Goal: Task Accomplishment & Management: Manage account settings

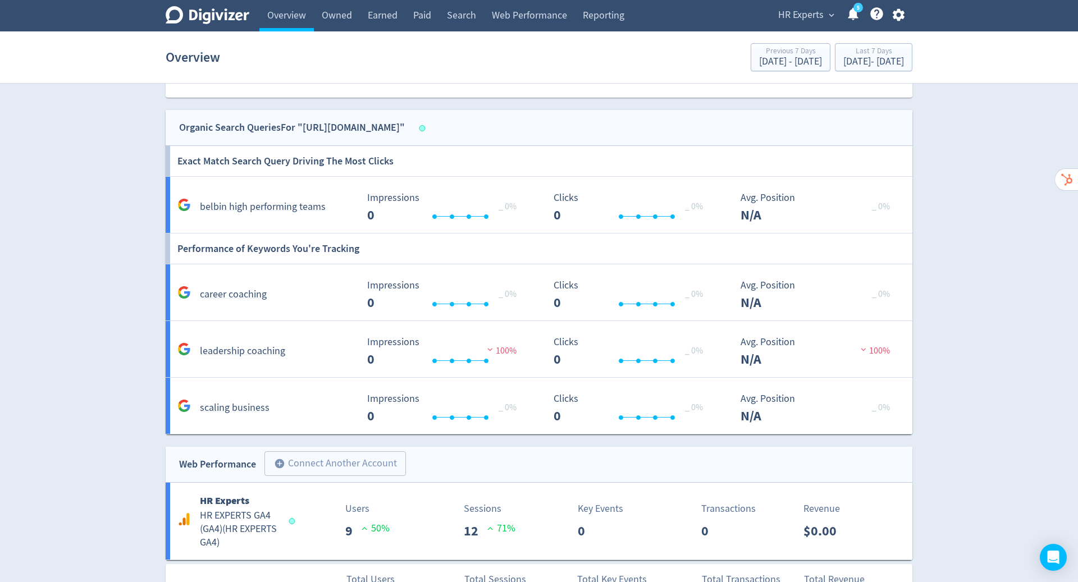
scroll to position [835, 0]
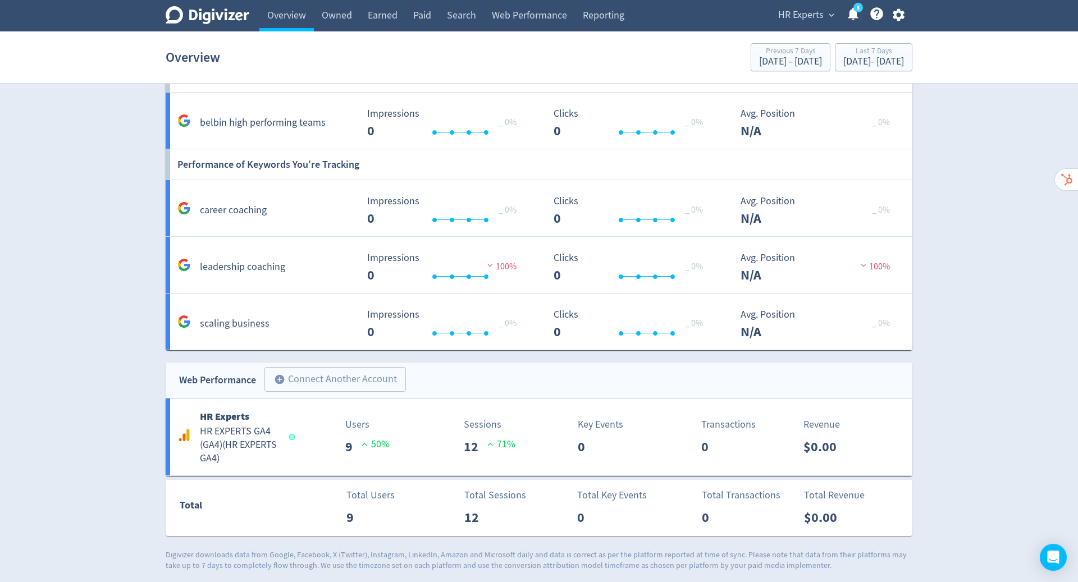
click at [898, 13] on icon "button" at bounding box center [898, 14] width 15 height 15
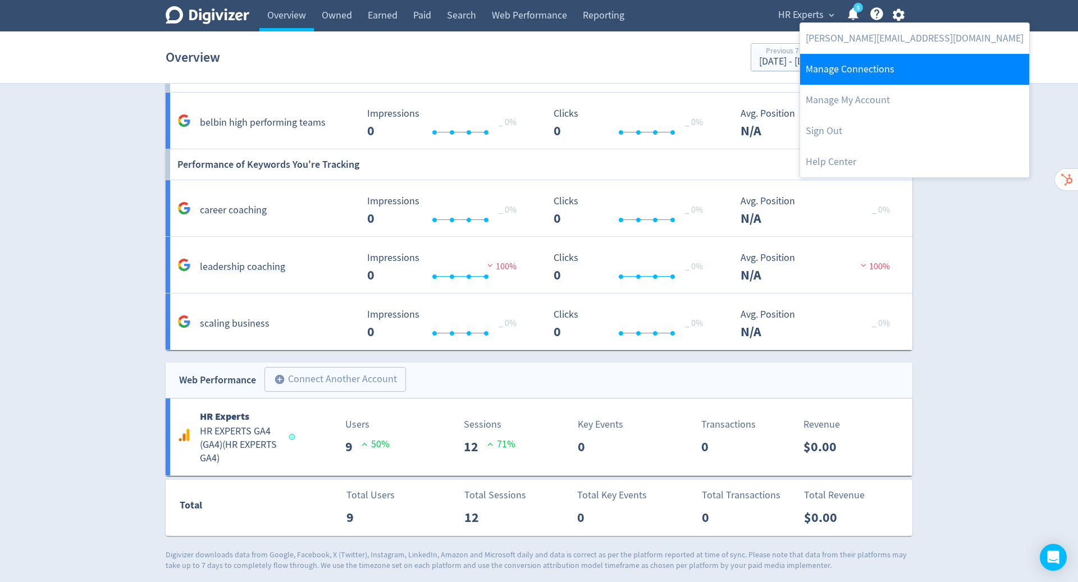
click at [862, 72] on link "Manage Connections" at bounding box center [914, 69] width 229 height 31
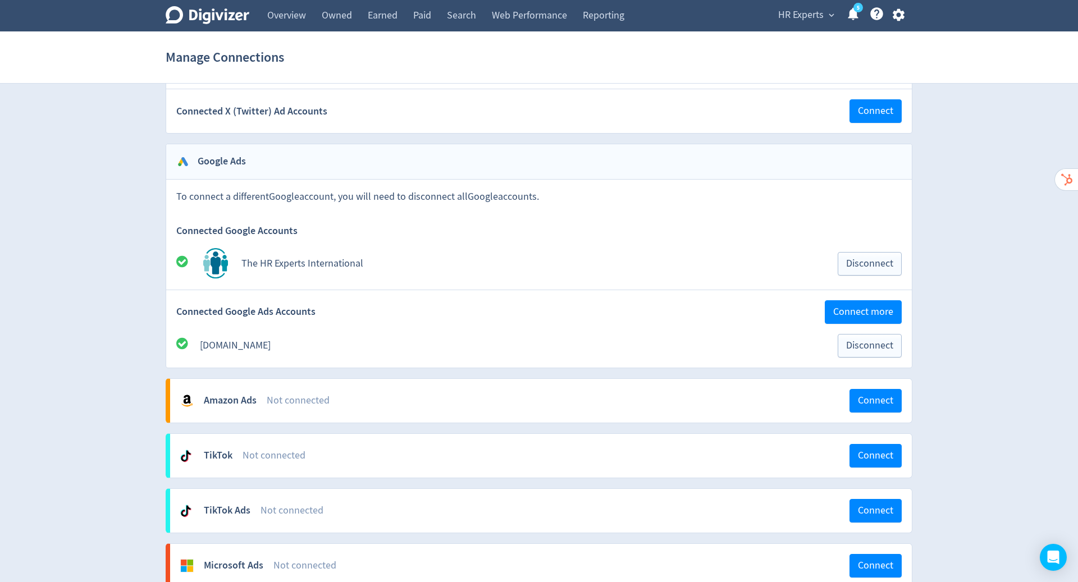
scroll to position [1056, 0]
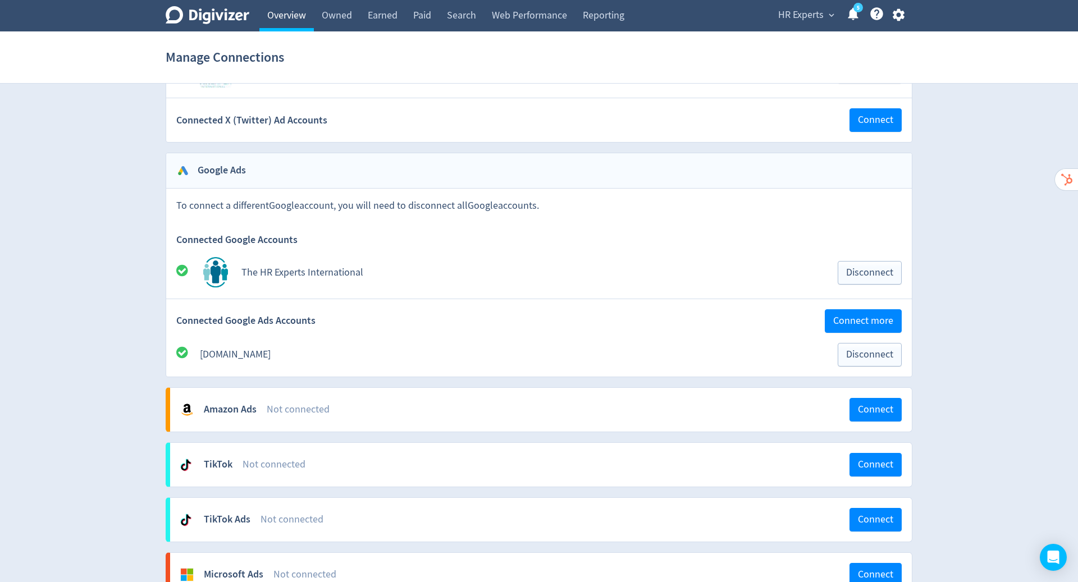
click at [289, 20] on link "Overview" at bounding box center [286, 15] width 54 height 31
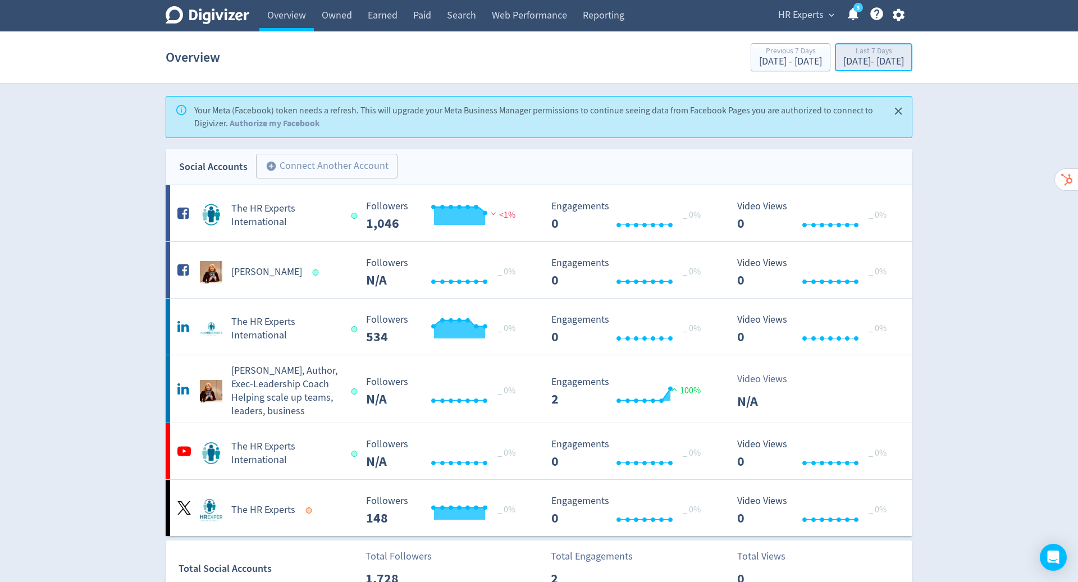
click at [844, 54] on div "Last 7 Days" at bounding box center [874, 52] width 61 height 10
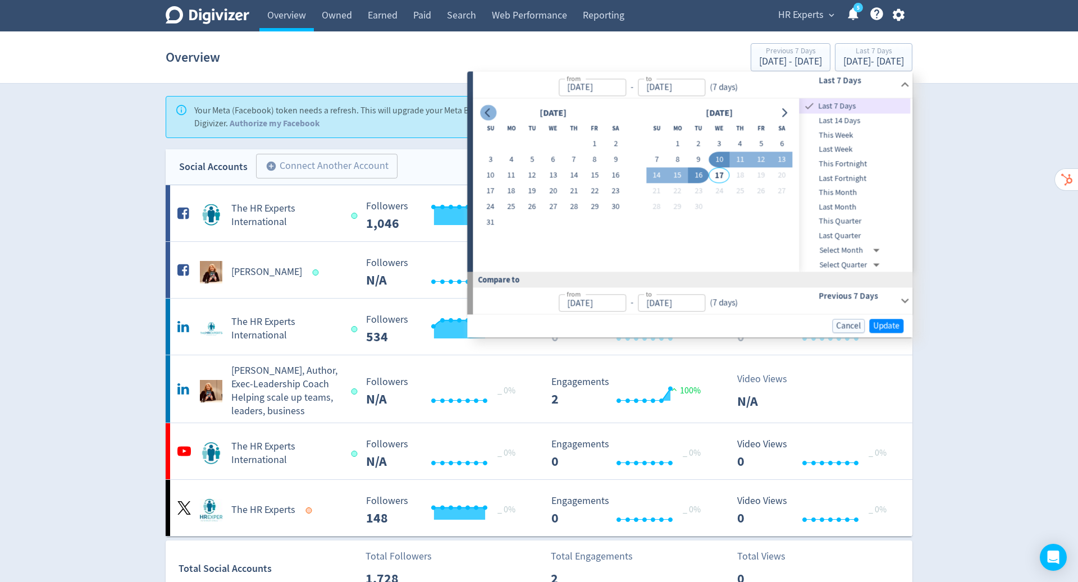
click at [486, 110] on icon "Go to previous month" at bounding box center [488, 112] width 9 height 9
click at [532, 140] on button "1" at bounding box center [532, 144] width 21 height 16
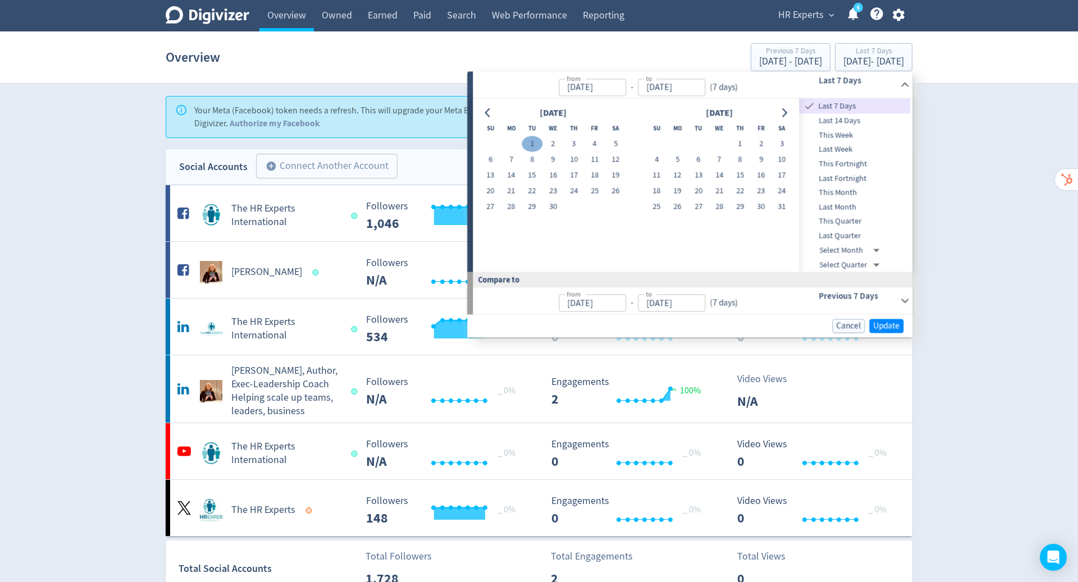
click at [530, 146] on button "1" at bounding box center [532, 144] width 21 height 16
type input "[DATE]"
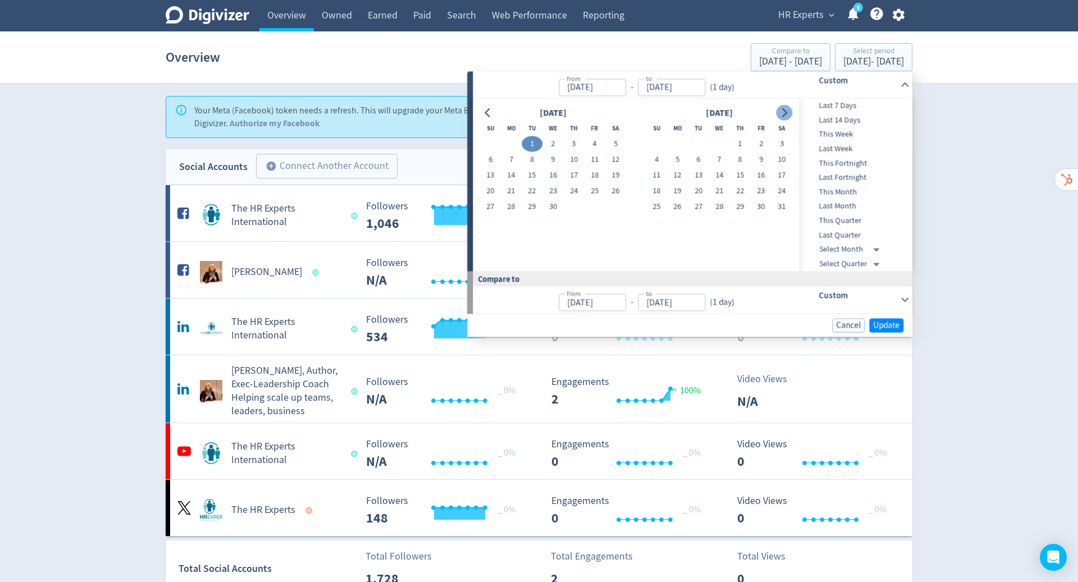
click at [784, 111] on icon "Go to next month" at bounding box center [784, 112] width 9 height 9
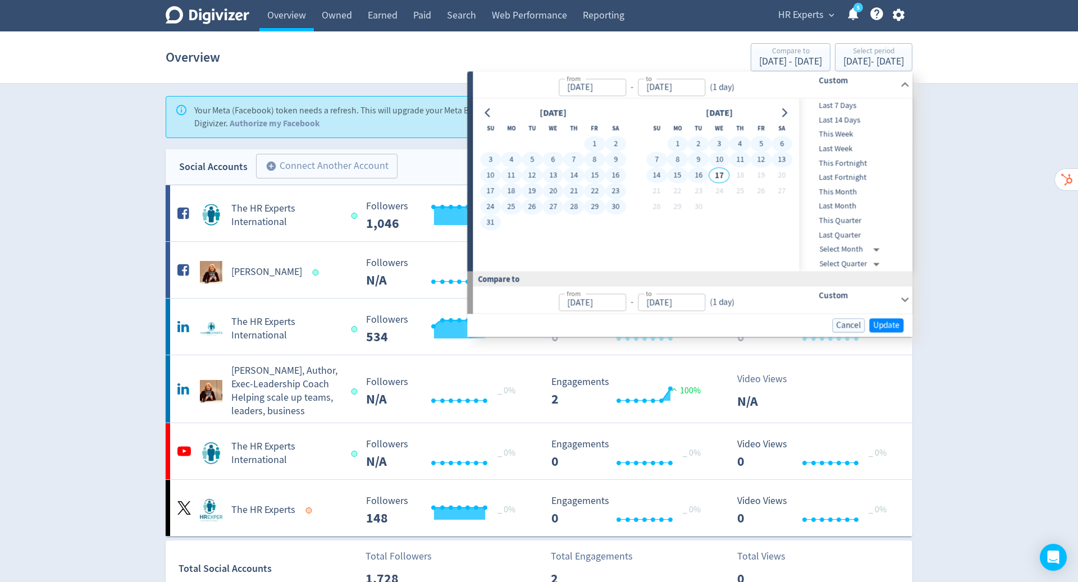
click at [698, 180] on button "16" at bounding box center [698, 176] width 21 height 16
type input "[DATE]"
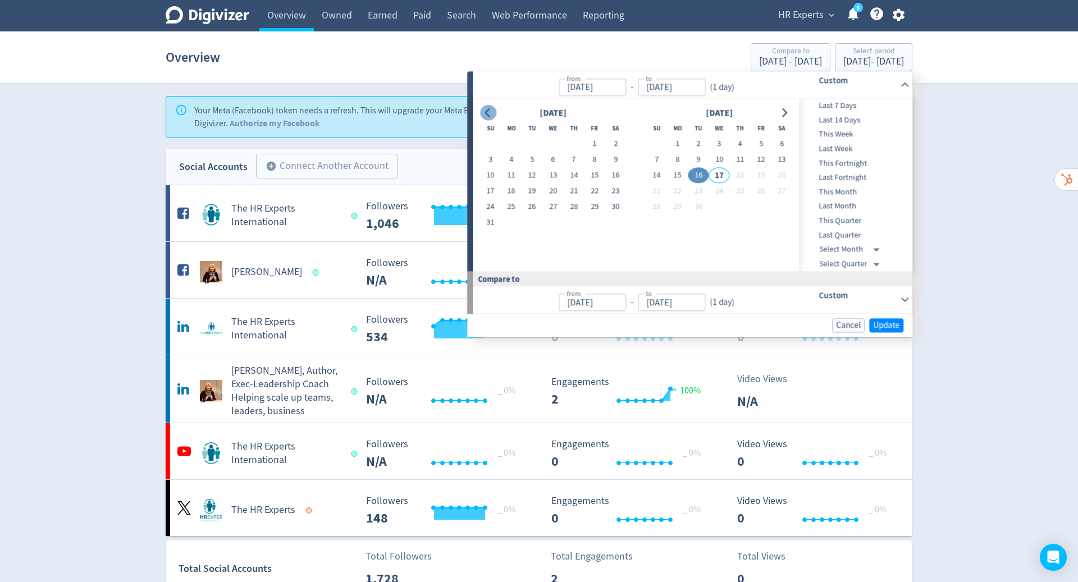
click at [481, 115] on button "Go to previous month" at bounding box center [488, 113] width 16 height 16
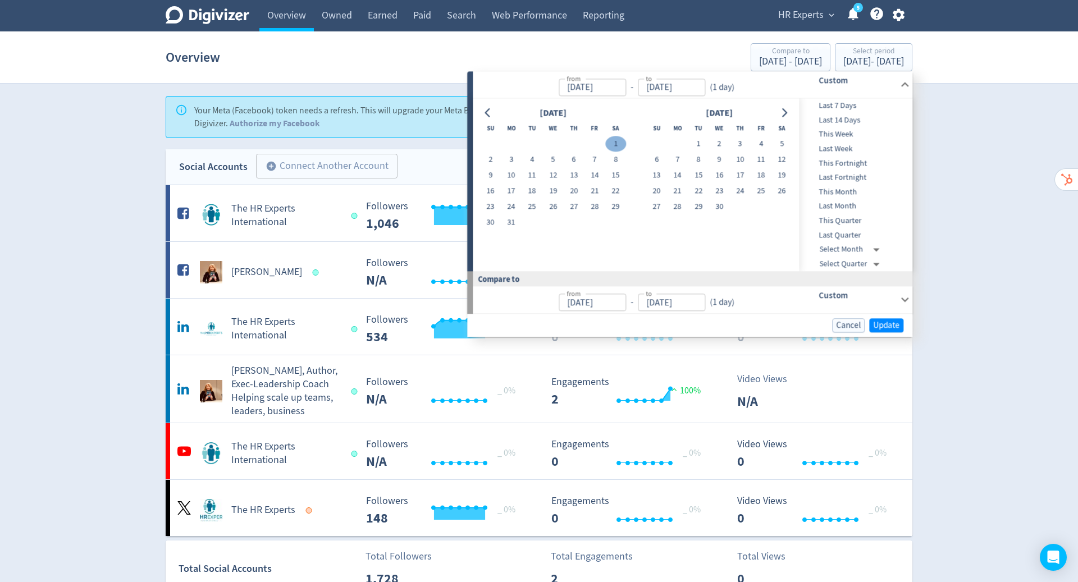
click at [618, 144] on button "1" at bounding box center [615, 144] width 21 height 16
type input "[DATE]"
click at [782, 108] on icon "Go to next month" at bounding box center [784, 112] width 5 height 9
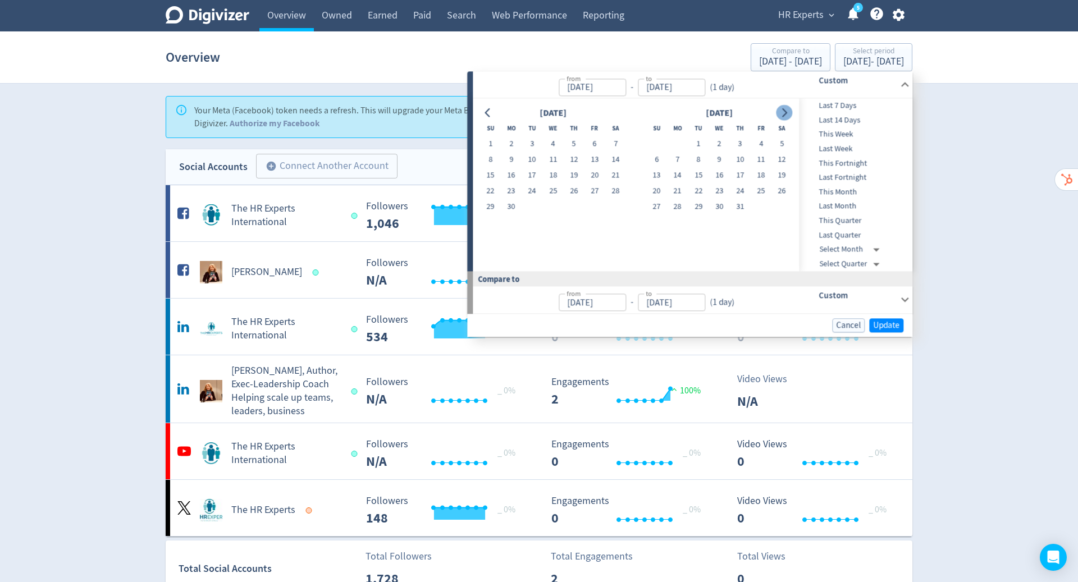
click at [782, 108] on icon "Go to next month" at bounding box center [784, 112] width 5 height 9
click at [530, 173] on button "16" at bounding box center [532, 176] width 21 height 16
type input "[DATE]"
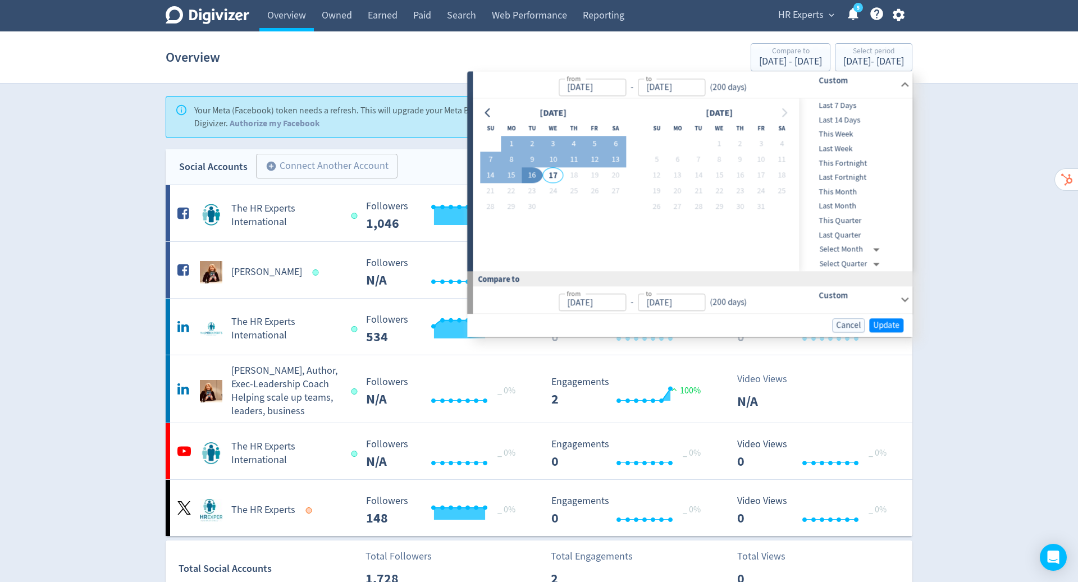
type input "[DATE]"
click at [890, 327] on span "Update" at bounding box center [886, 325] width 26 height 8
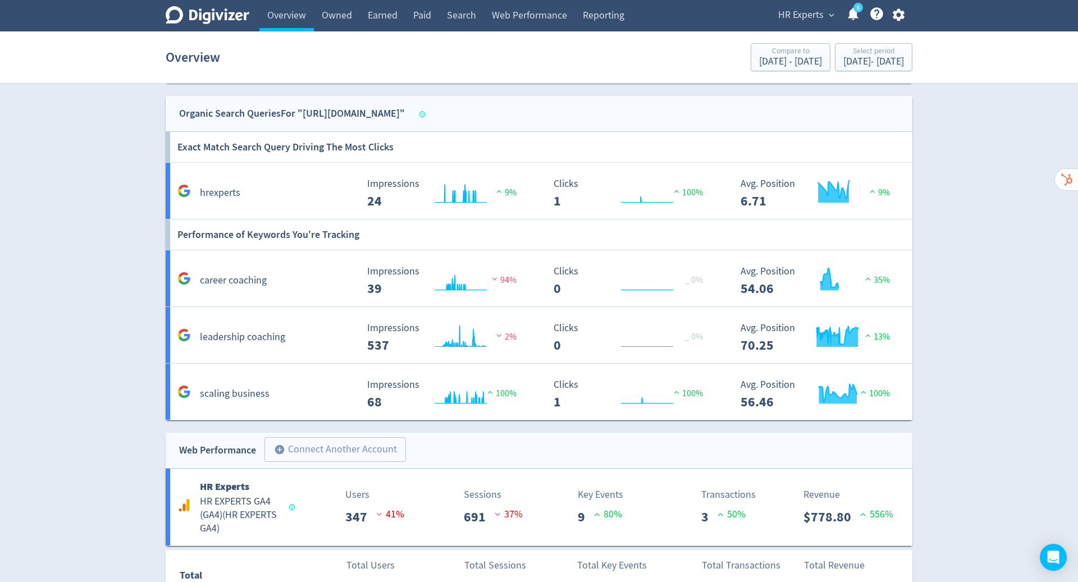
scroll to position [771, 0]
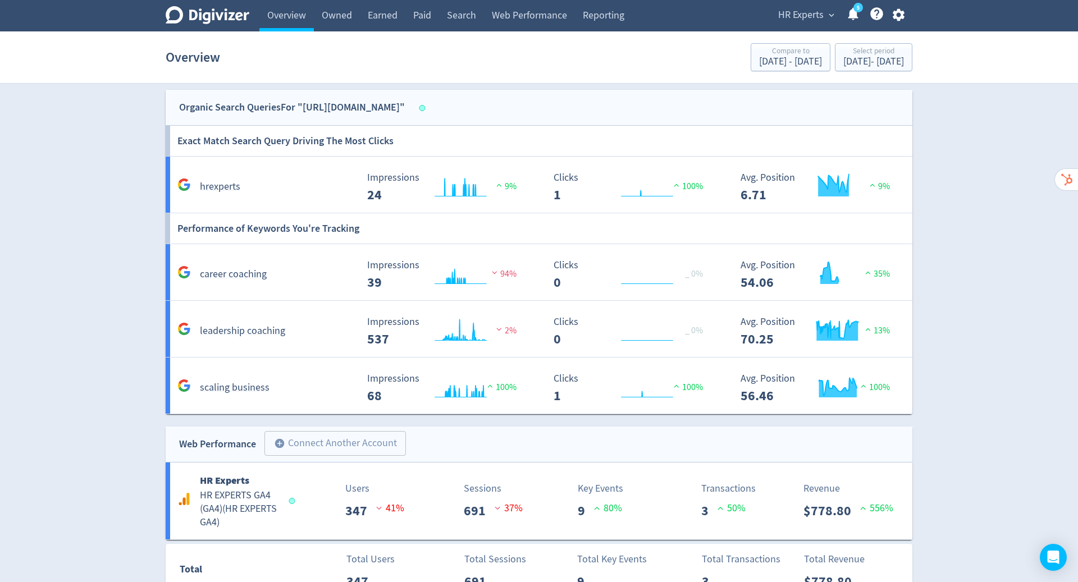
click at [897, 16] on icon "button" at bounding box center [898, 14] width 15 height 15
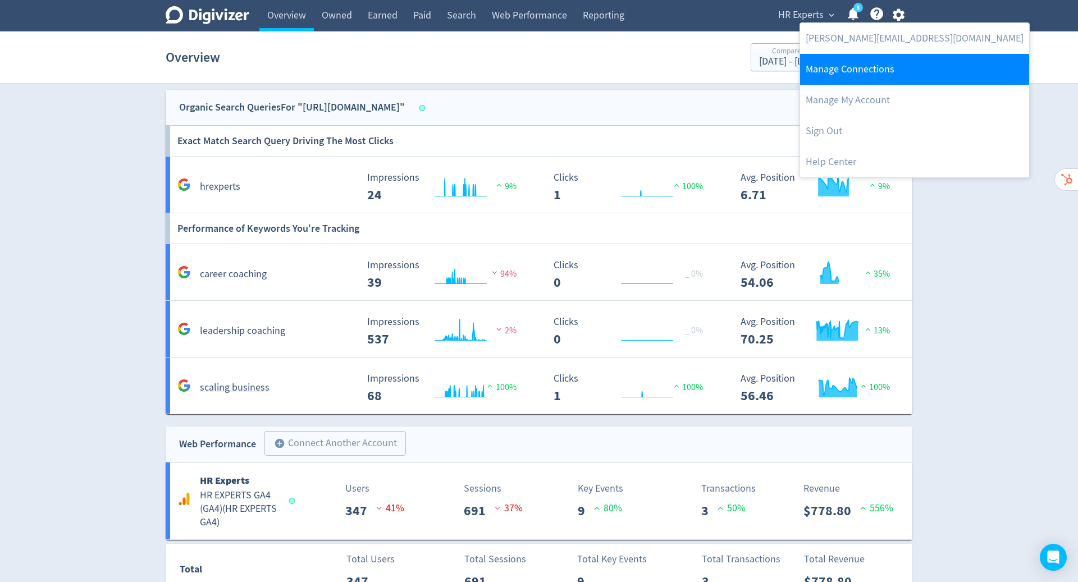
click at [821, 81] on link "Manage Connections" at bounding box center [914, 69] width 229 height 31
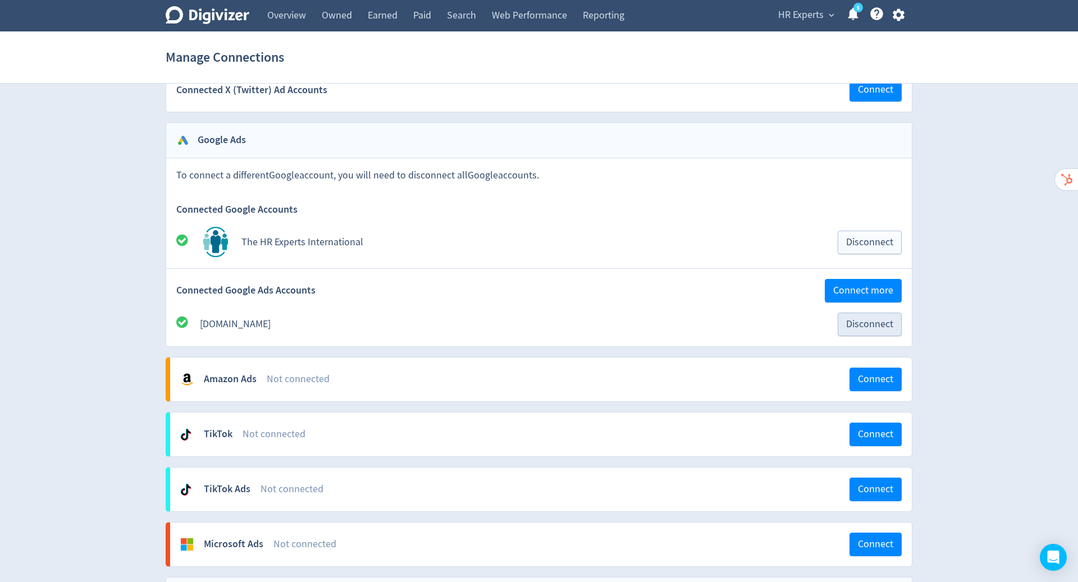
scroll to position [1033, 0]
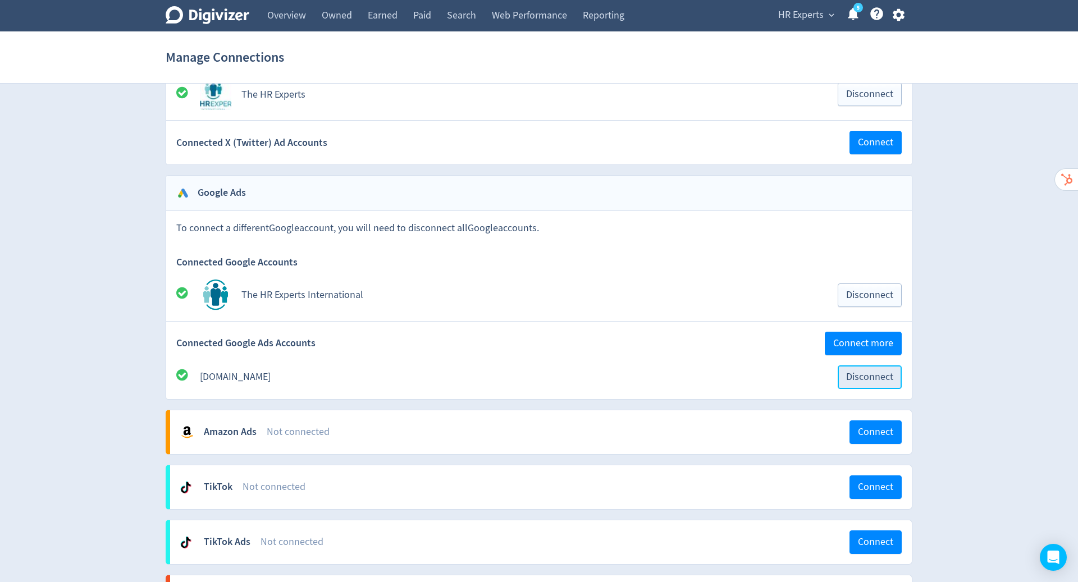
click at [868, 372] on span "Disconnect" at bounding box center [869, 377] width 47 height 10
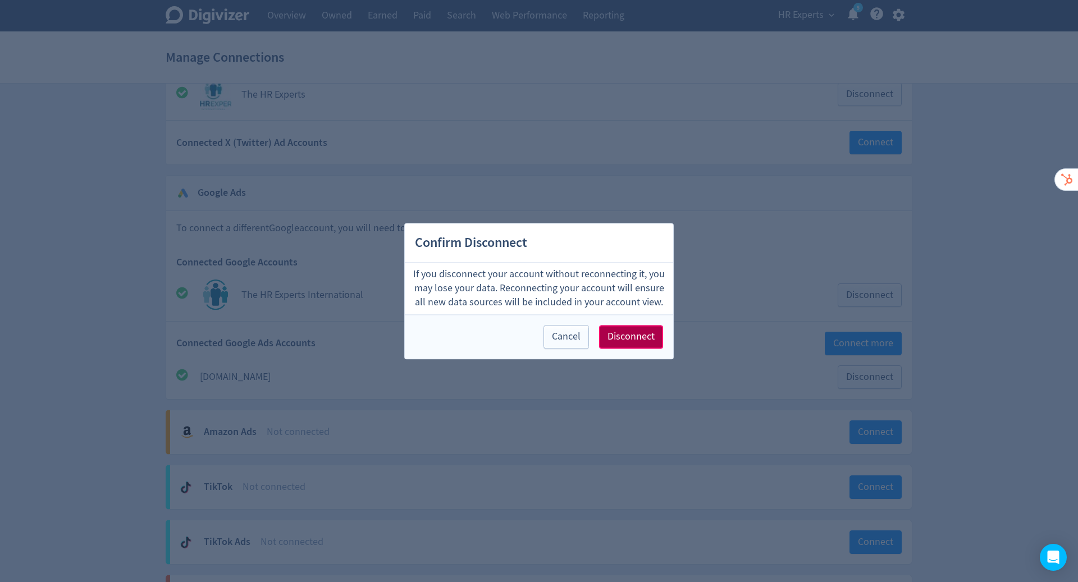
click at [635, 338] on span "Disconnect" at bounding box center [631, 337] width 47 height 10
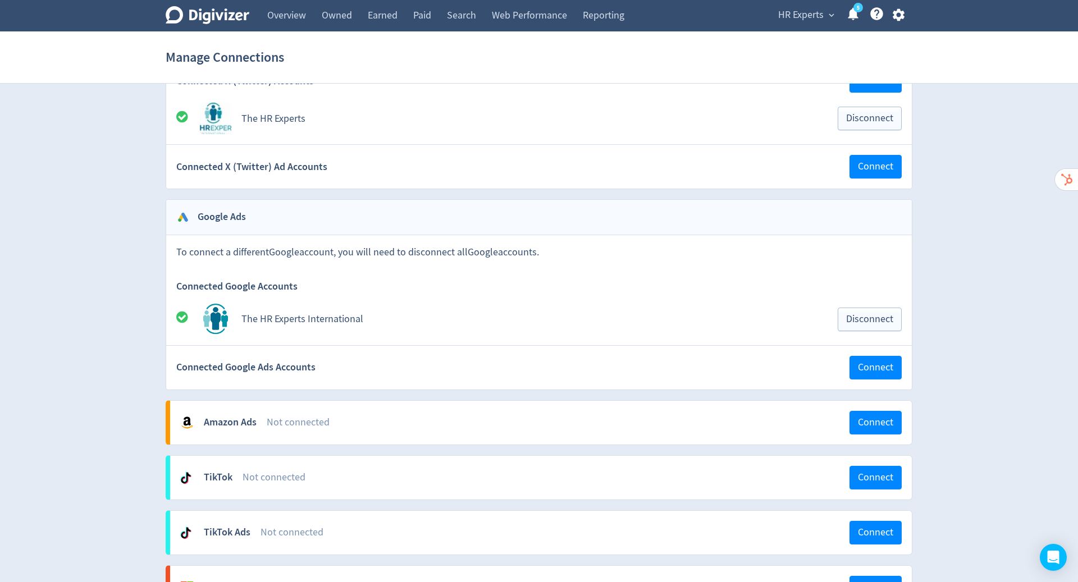
scroll to position [1004, 0]
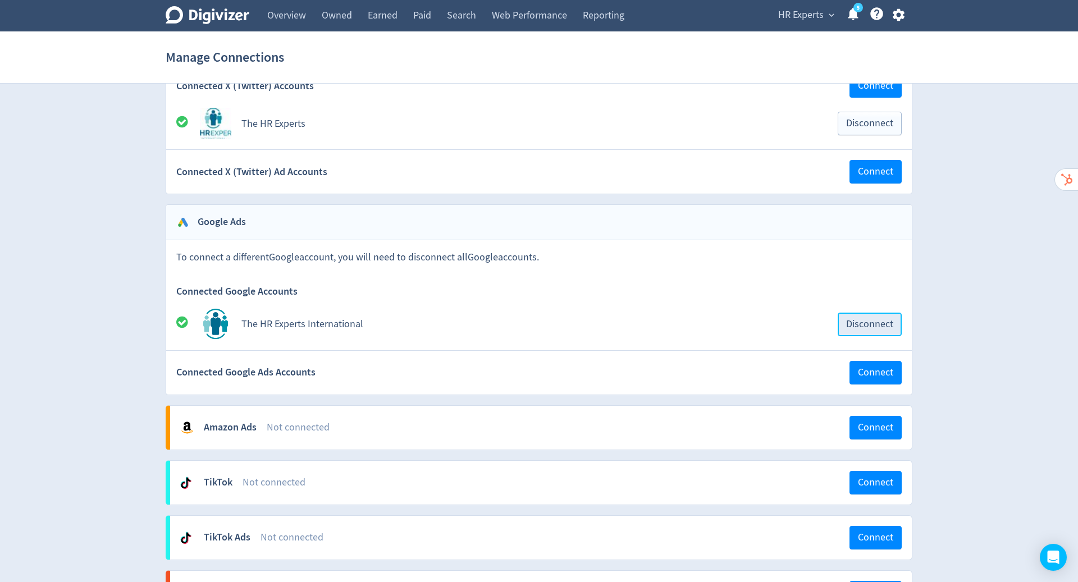
click at [864, 313] on button "Disconnect" at bounding box center [870, 325] width 64 height 24
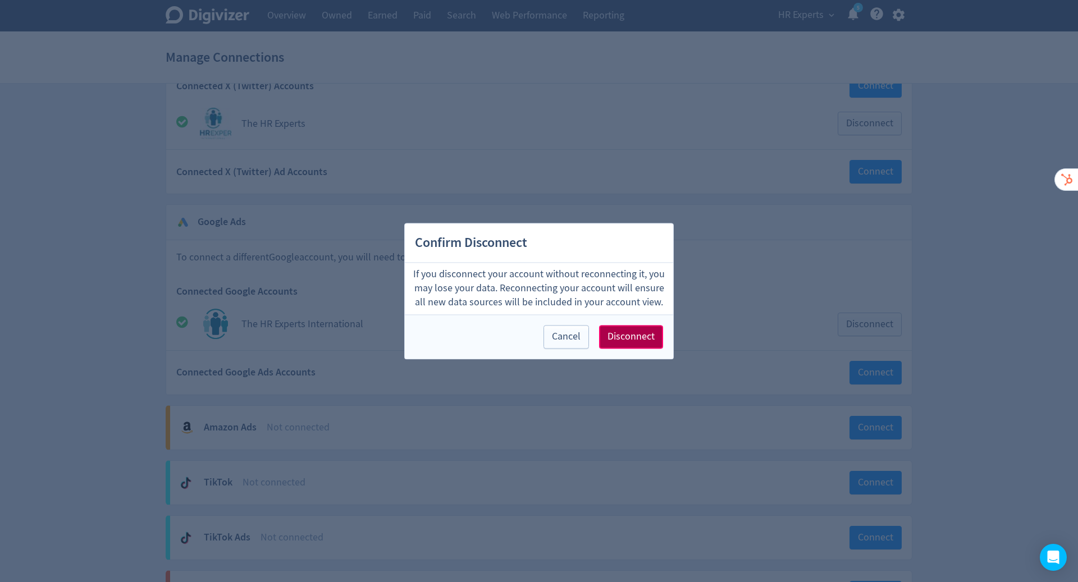
click at [612, 336] on span "Disconnect" at bounding box center [631, 337] width 47 height 10
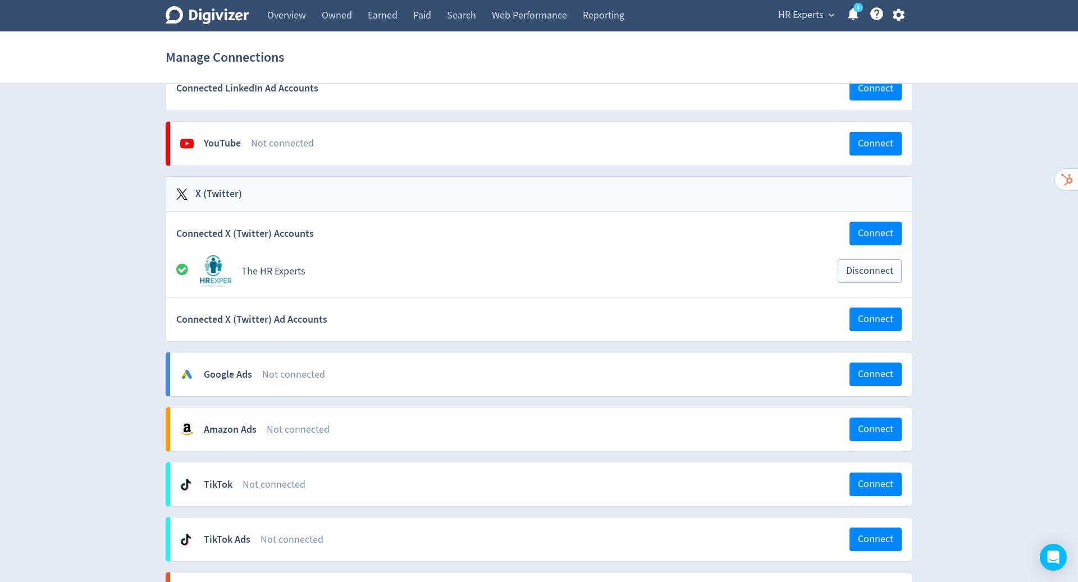
scroll to position [680, 0]
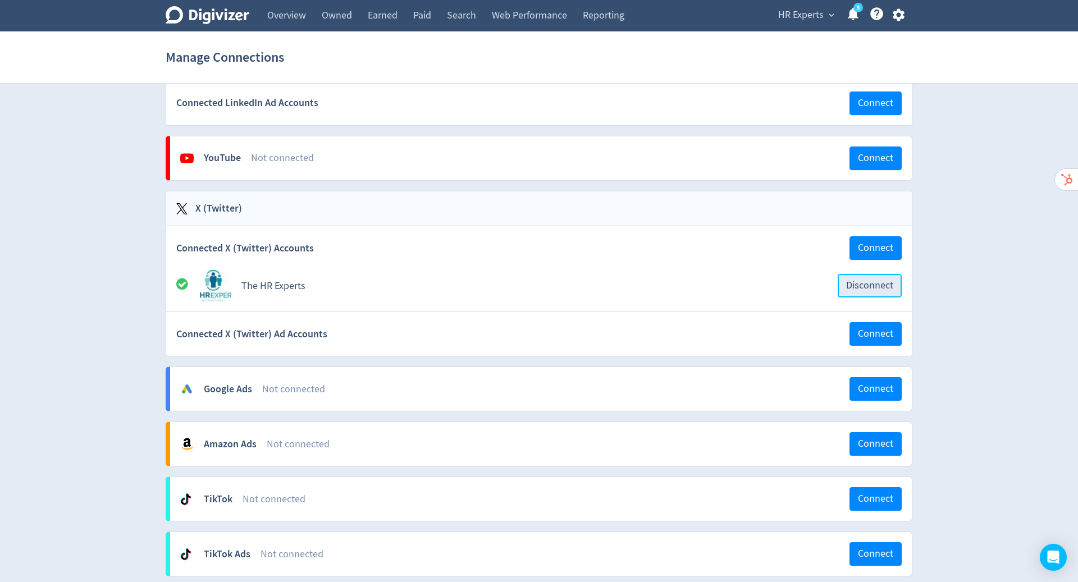
click at [853, 281] on span "Disconnect" at bounding box center [869, 286] width 47 height 10
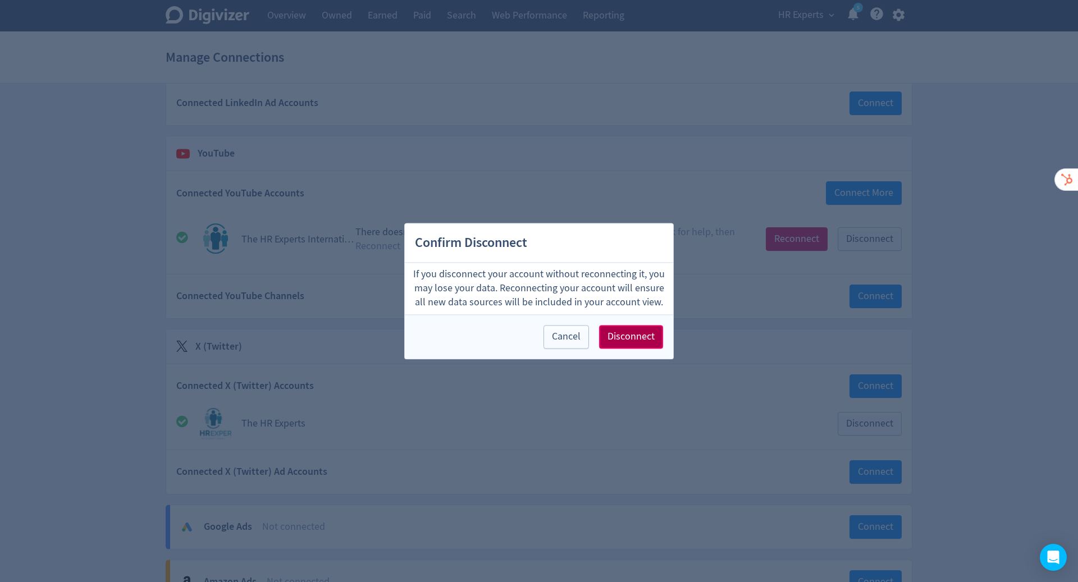
click at [628, 334] on span "Disconnect" at bounding box center [631, 337] width 47 height 10
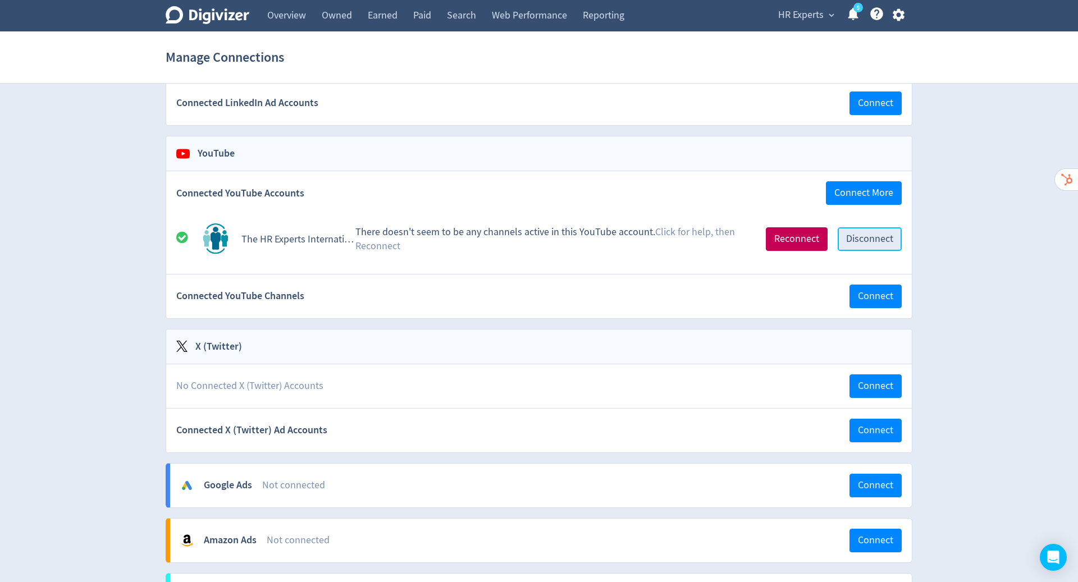
click at [859, 235] on span "Disconnect" at bounding box center [869, 239] width 47 height 10
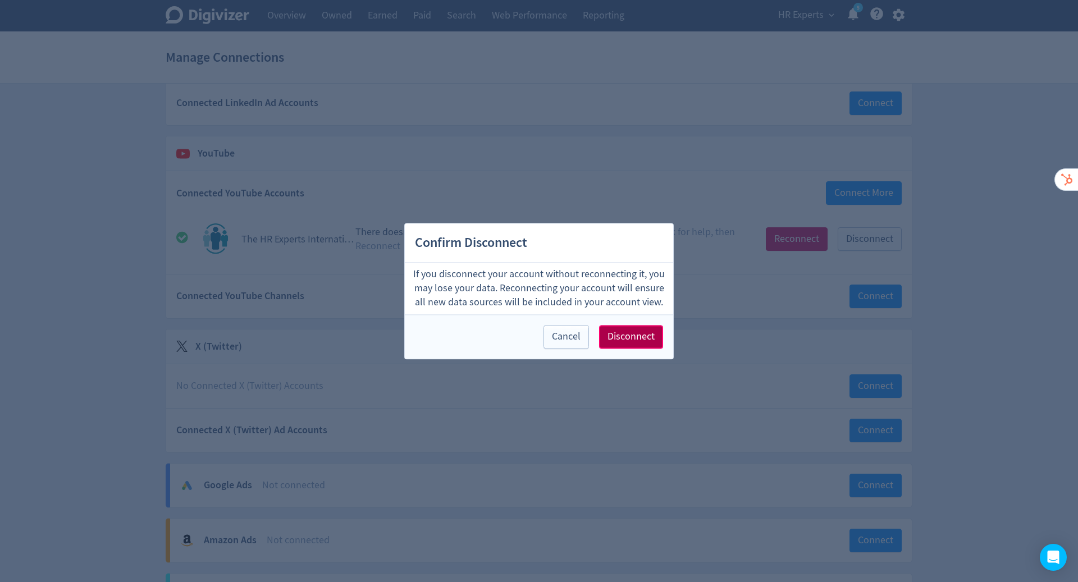
click at [631, 335] on span "Disconnect" at bounding box center [631, 337] width 47 height 10
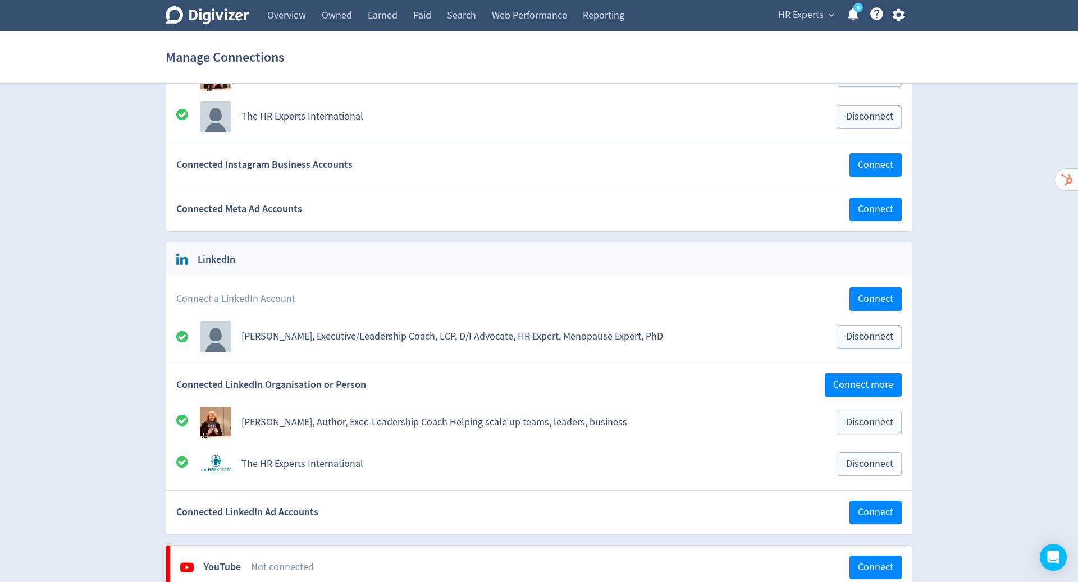
scroll to position [270, 0]
click at [857, 335] on span "Disconnect" at bounding box center [869, 338] width 47 height 10
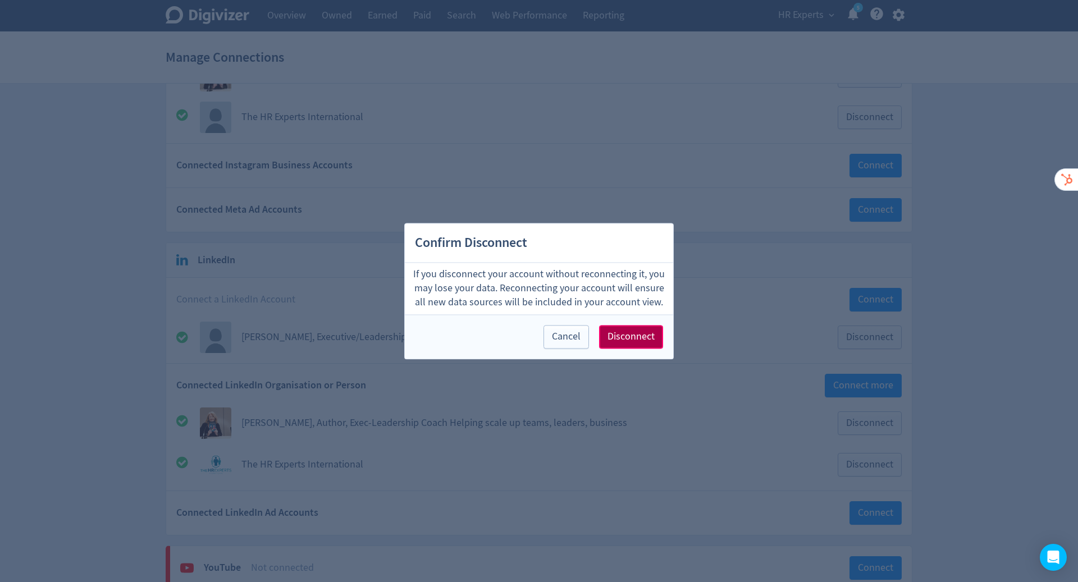
click at [616, 336] on span "Disconnect" at bounding box center [631, 337] width 47 height 10
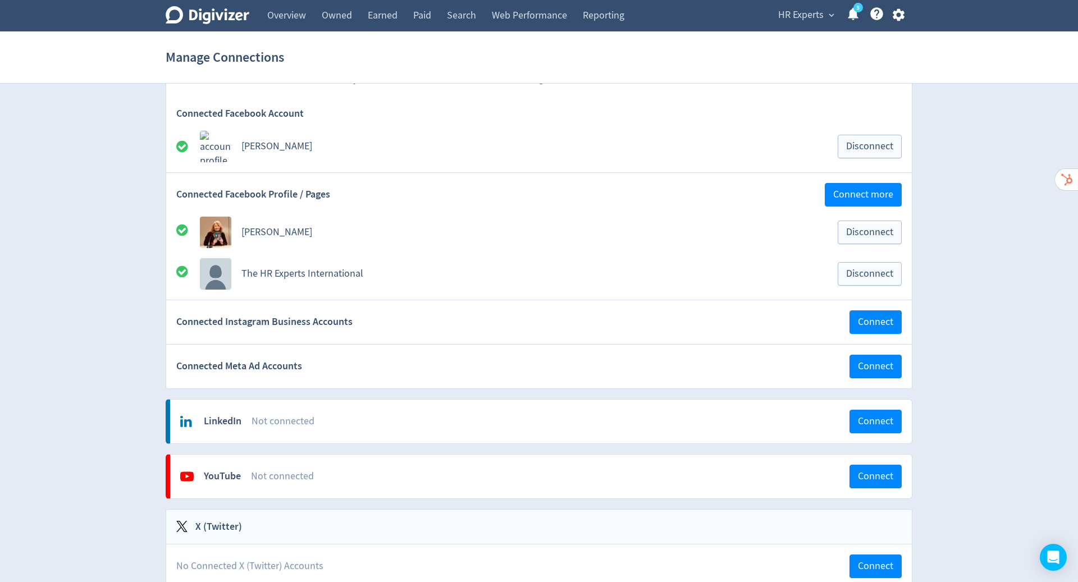
scroll to position [0, 0]
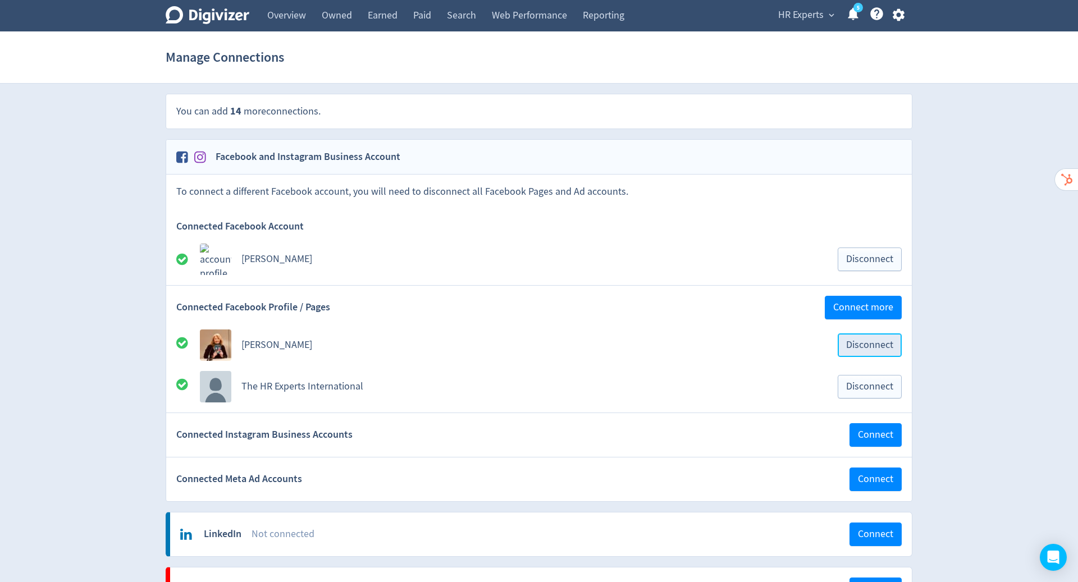
click at [870, 344] on span "Disconnect" at bounding box center [869, 345] width 47 height 10
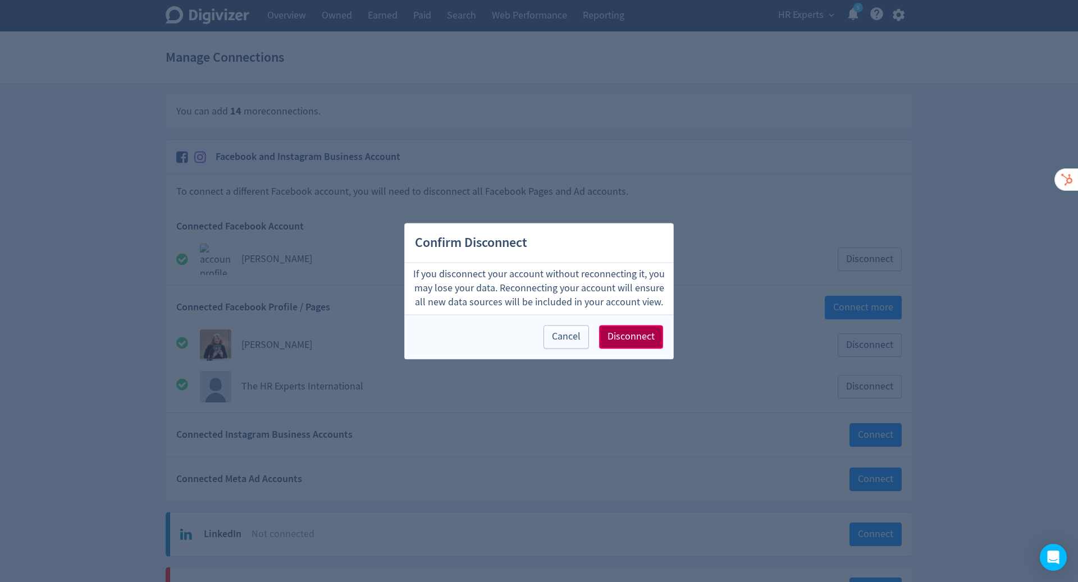
click at [634, 339] on span "Disconnect" at bounding box center [631, 337] width 47 height 10
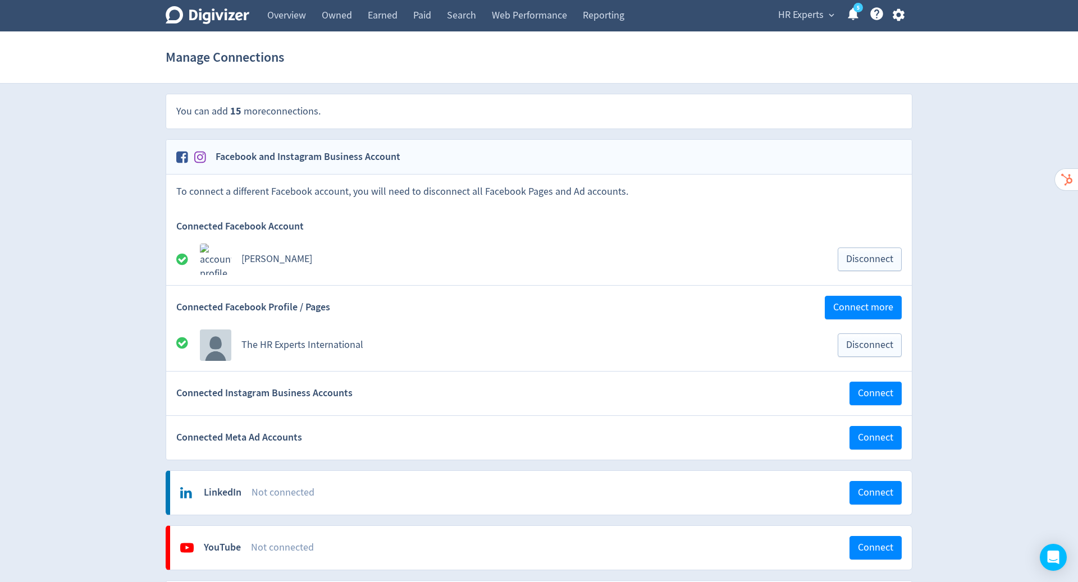
click at [799, 13] on span "HR Experts" at bounding box center [800, 15] width 45 height 18
click at [787, 39] on link "Manage Brand Space" at bounding box center [788, 39] width 101 height 31
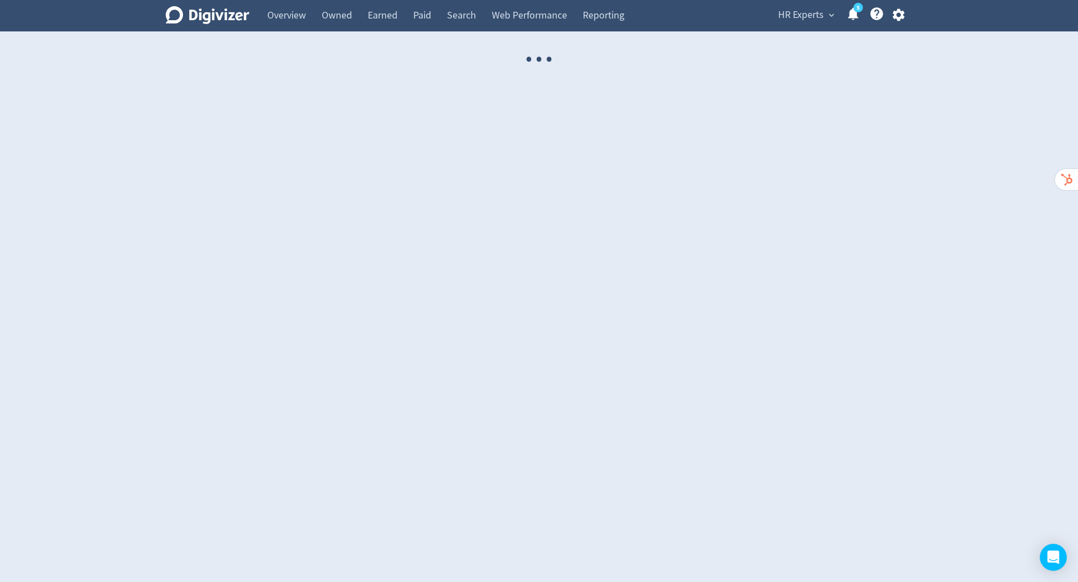
select select "USER"
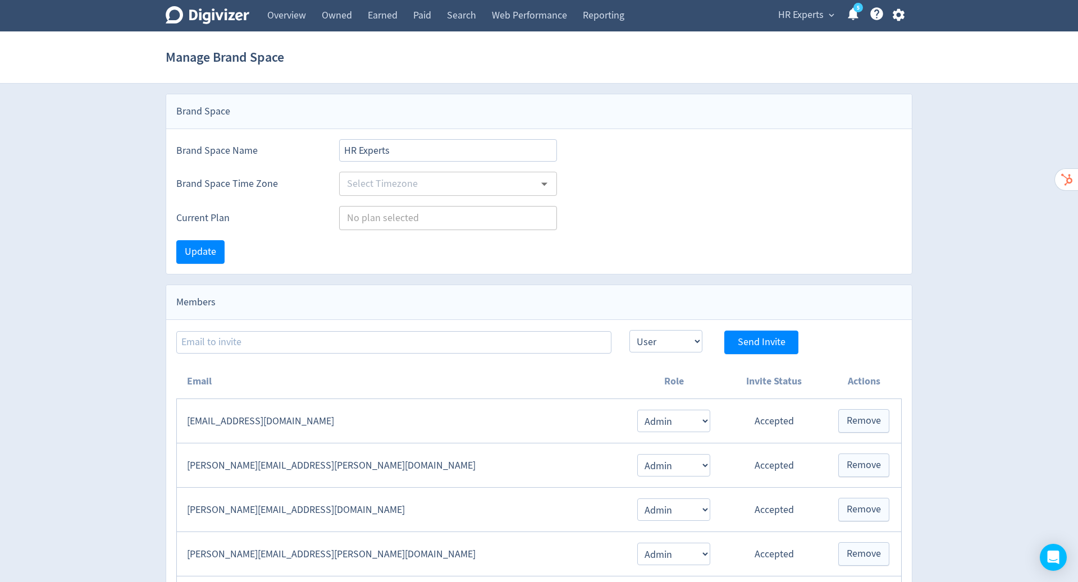
type input "[GEOGRAPHIC_DATA]/[GEOGRAPHIC_DATA]"
type input "Starter"
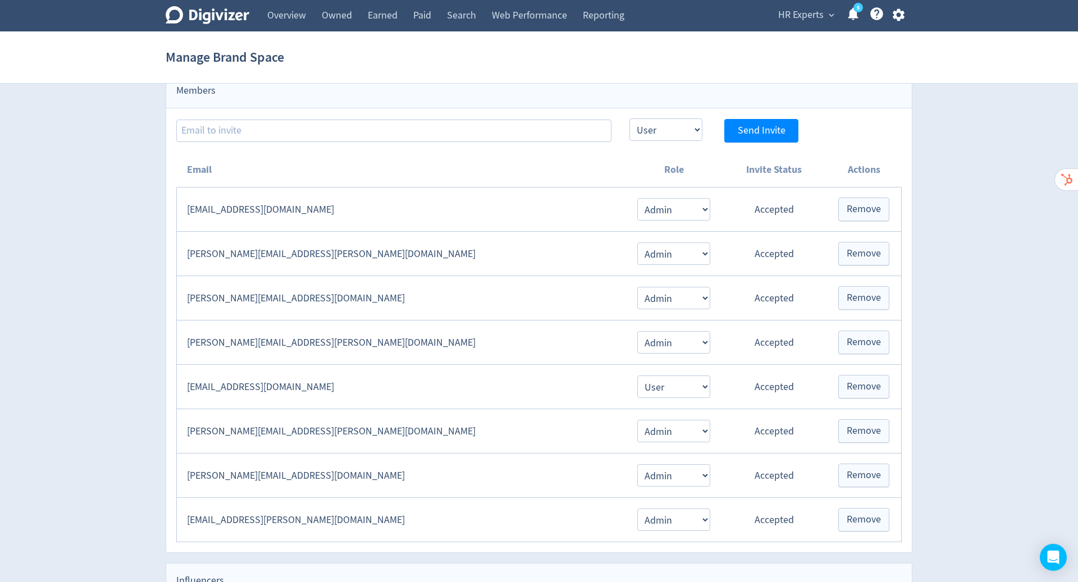
scroll to position [216, 0]
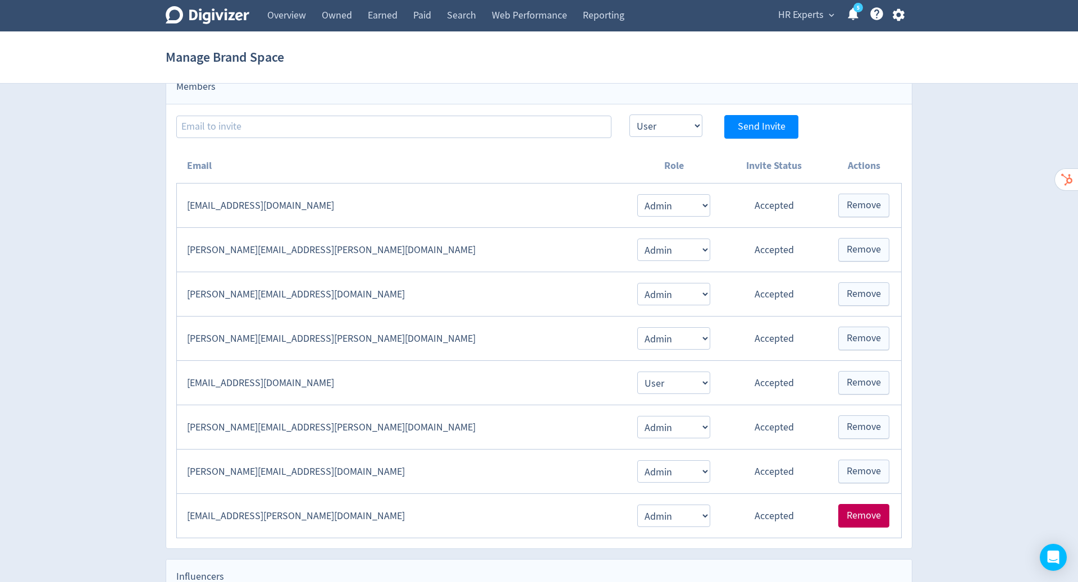
click at [868, 517] on button "Remove" at bounding box center [864, 516] width 51 height 24
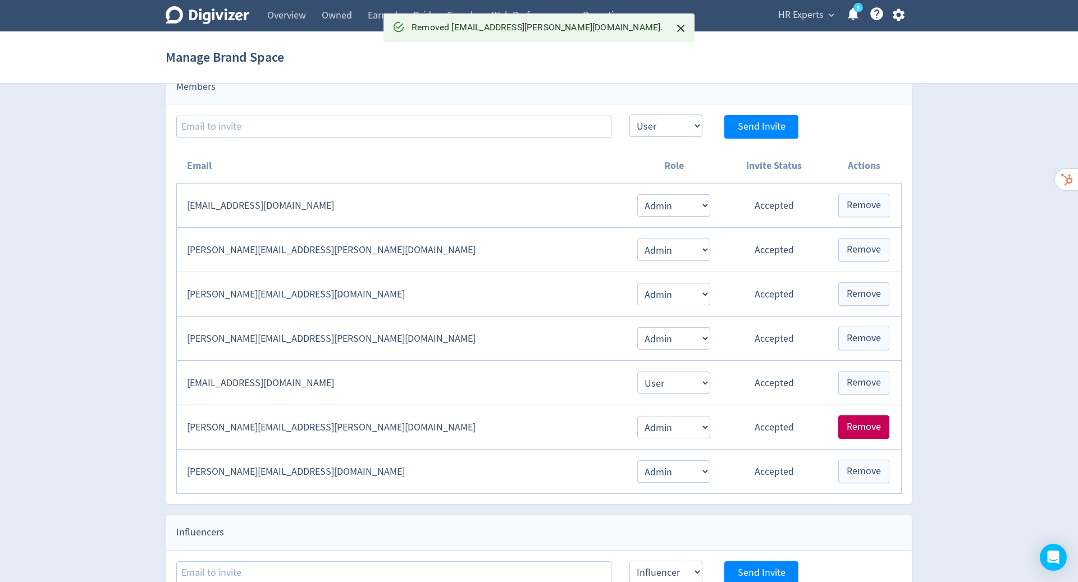
click at [864, 422] on span "Remove" at bounding box center [864, 427] width 34 height 10
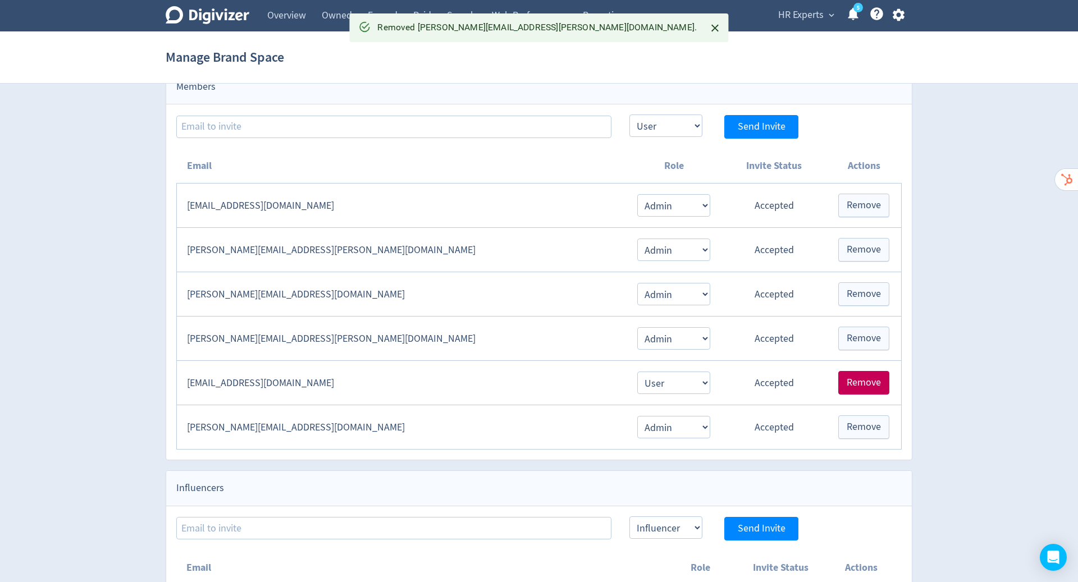
click at [863, 379] on span "Remove" at bounding box center [864, 383] width 34 height 10
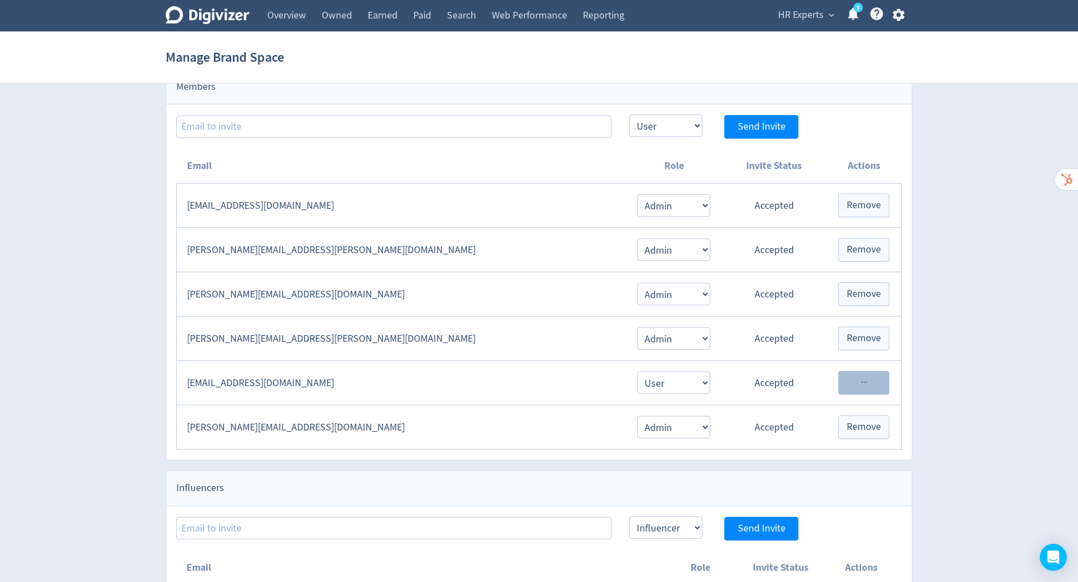
scroll to position [188, 0]
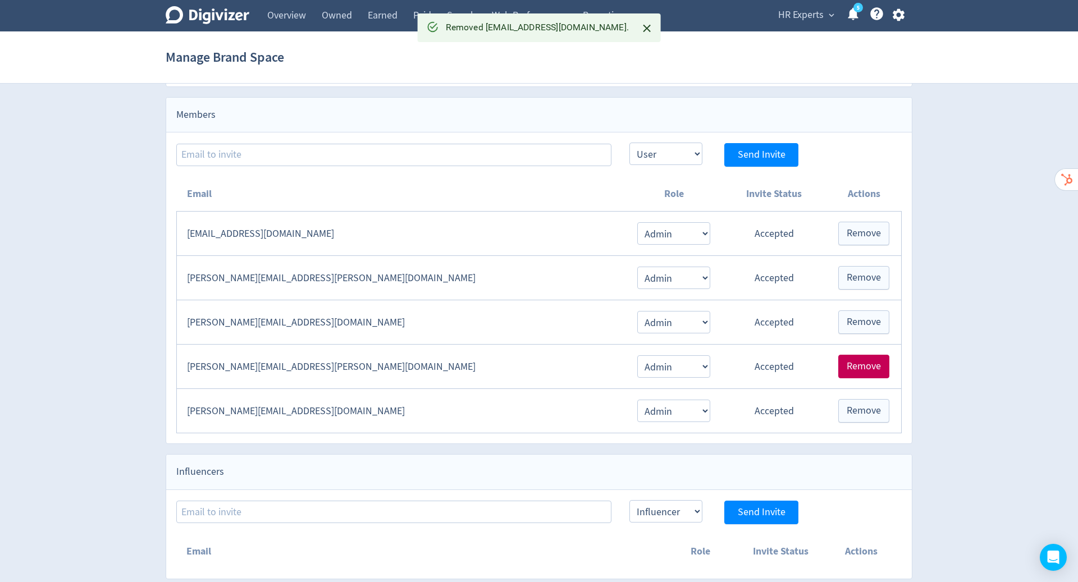
click at [859, 364] on span "Remove" at bounding box center [864, 367] width 34 height 10
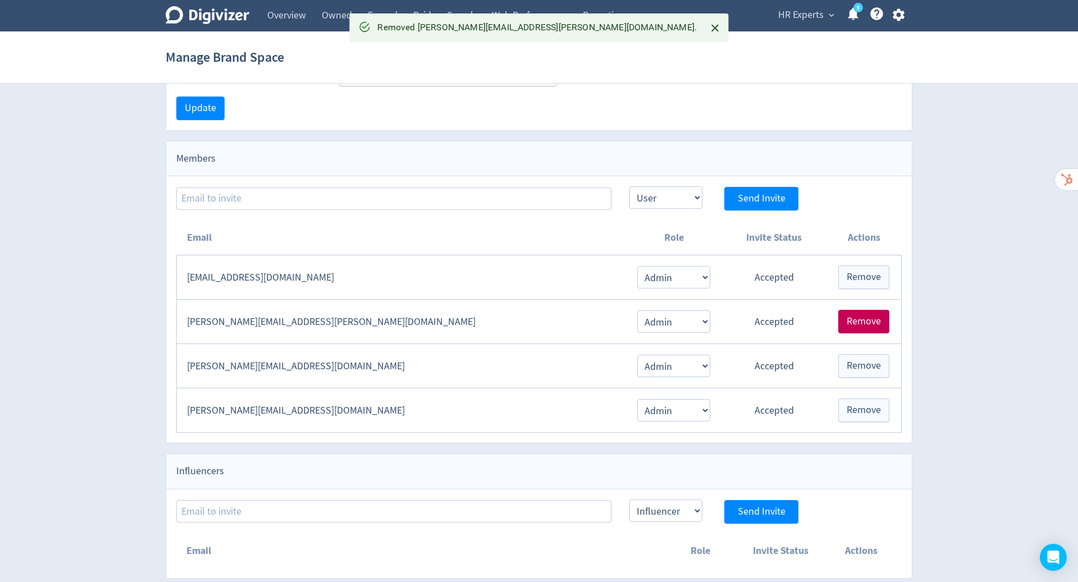
click at [858, 317] on span "Remove" at bounding box center [864, 322] width 34 height 10
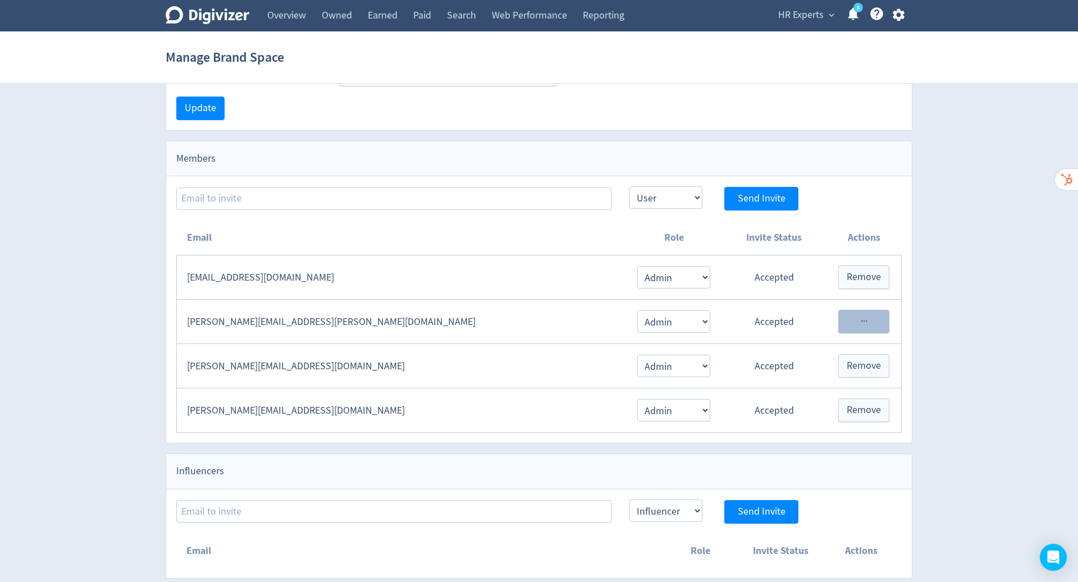
scroll to position [100, 0]
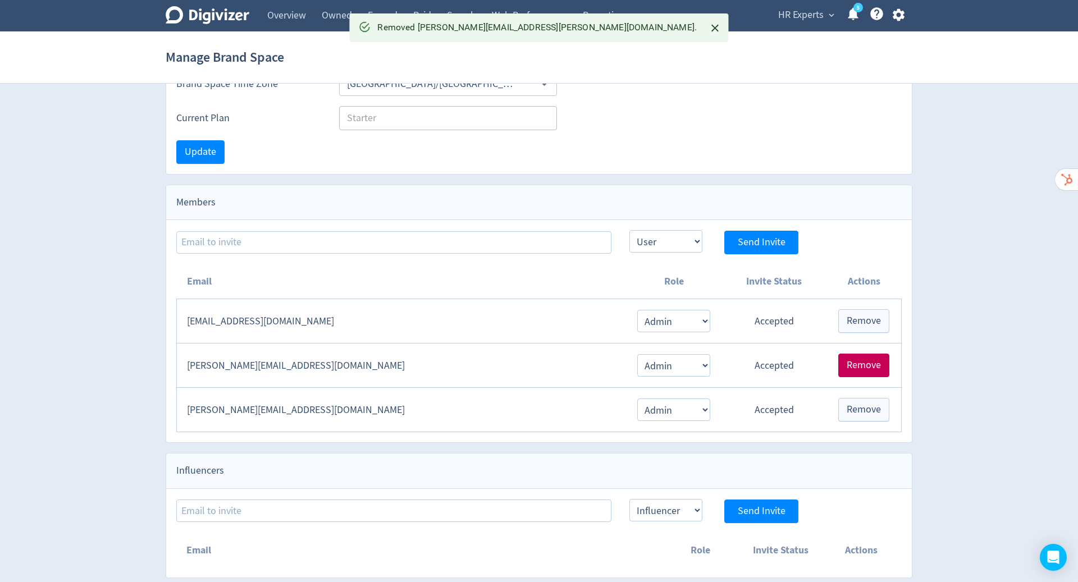
click at [859, 361] on span "Remove" at bounding box center [864, 366] width 34 height 10
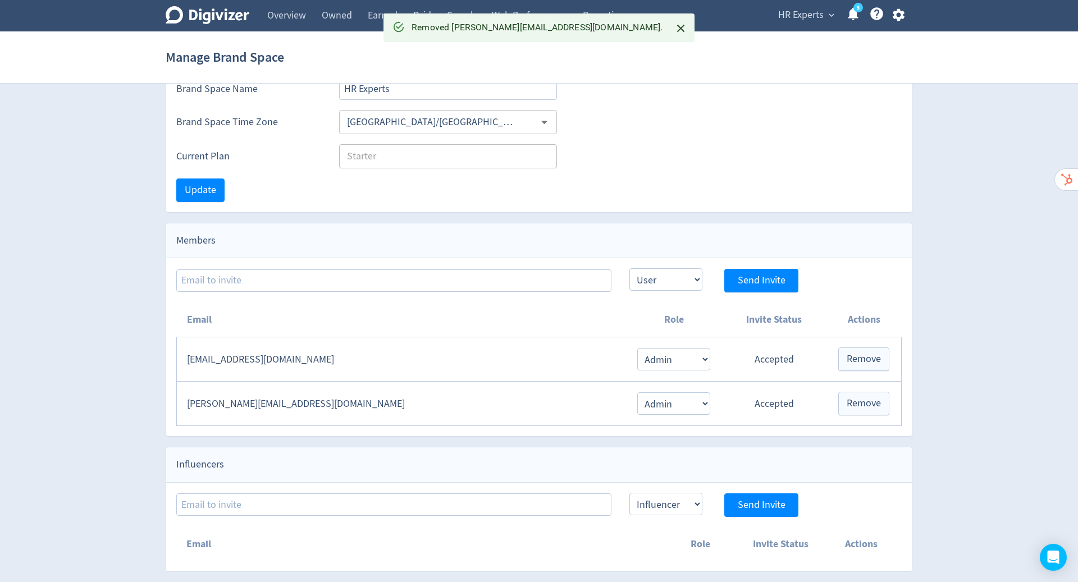
scroll to position [56, 0]
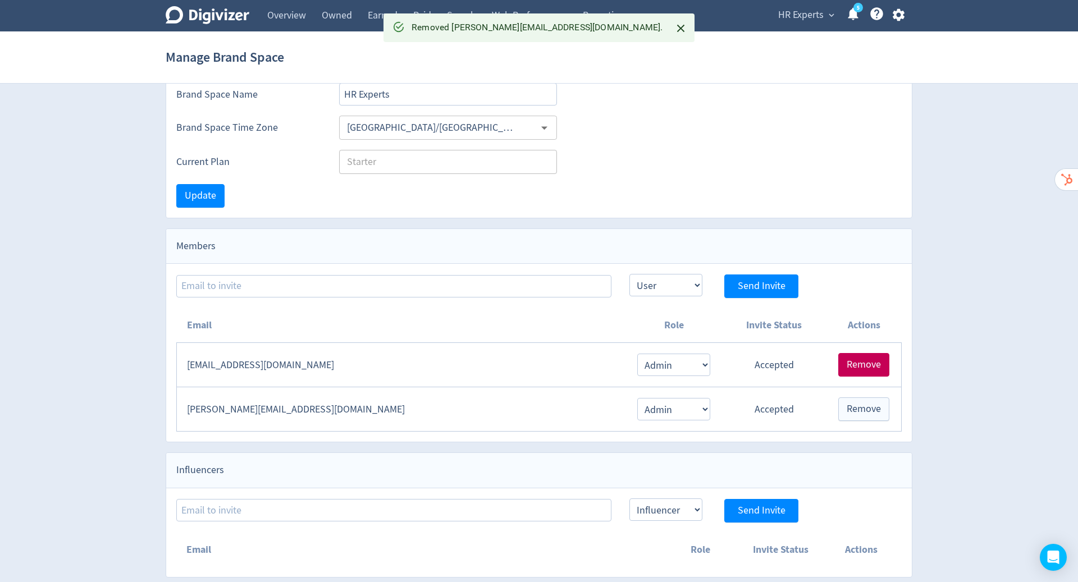
click at [859, 360] on span "Remove" at bounding box center [864, 365] width 34 height 10
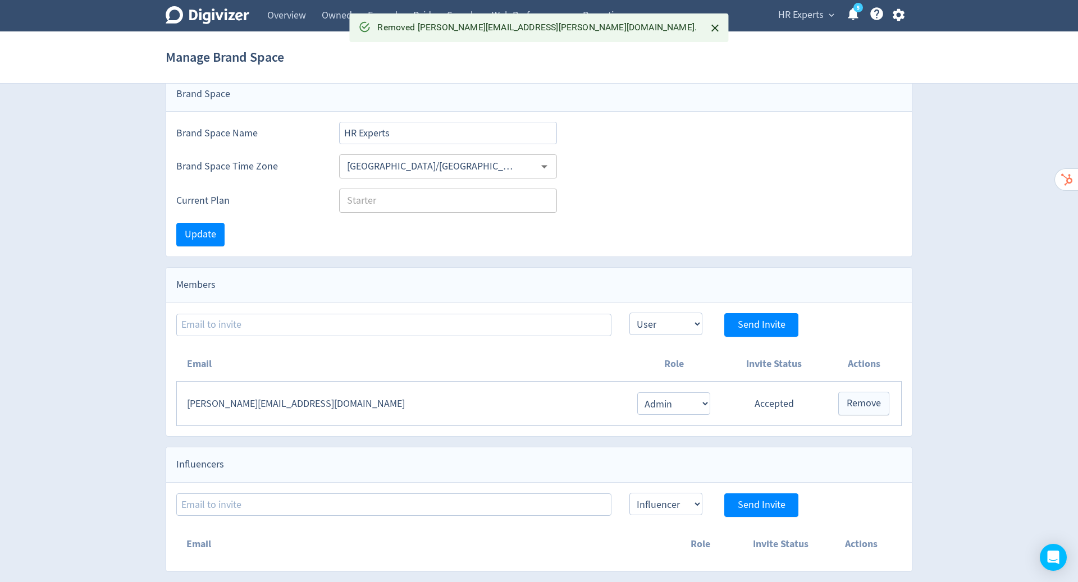
scroll to position [12, 0]
